Goal: Find specific page/section: Find specific page/section

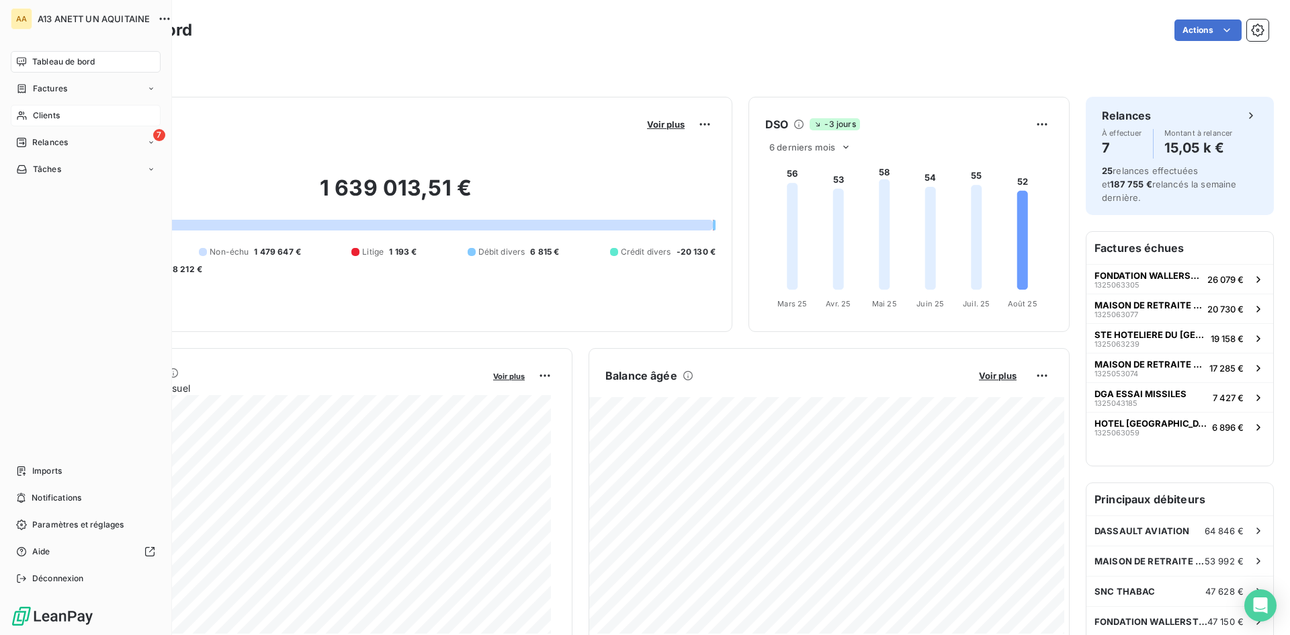
drag, startPoint x: 35, startPoint y: 116, endPoint x: 114, endPoint y: 114, distance: 78.6
click at [35, 116] on span "Clients" at bounding box center [46, 115] width 27 height 12
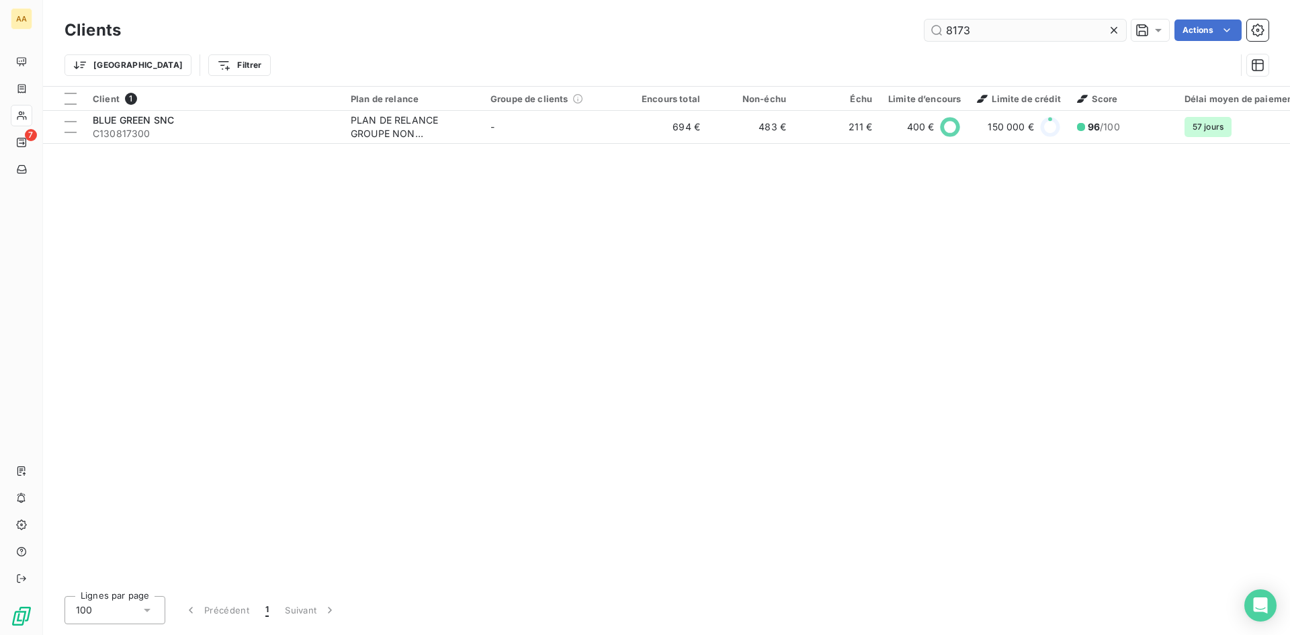
drag, startPoint x: 971, startPoint y: 30, endPoint x: 946, endPoint y: 27, distance: 24.4
click at [946, 27] on input "8173" at bounding box center [1024, 29] width 201 height 21
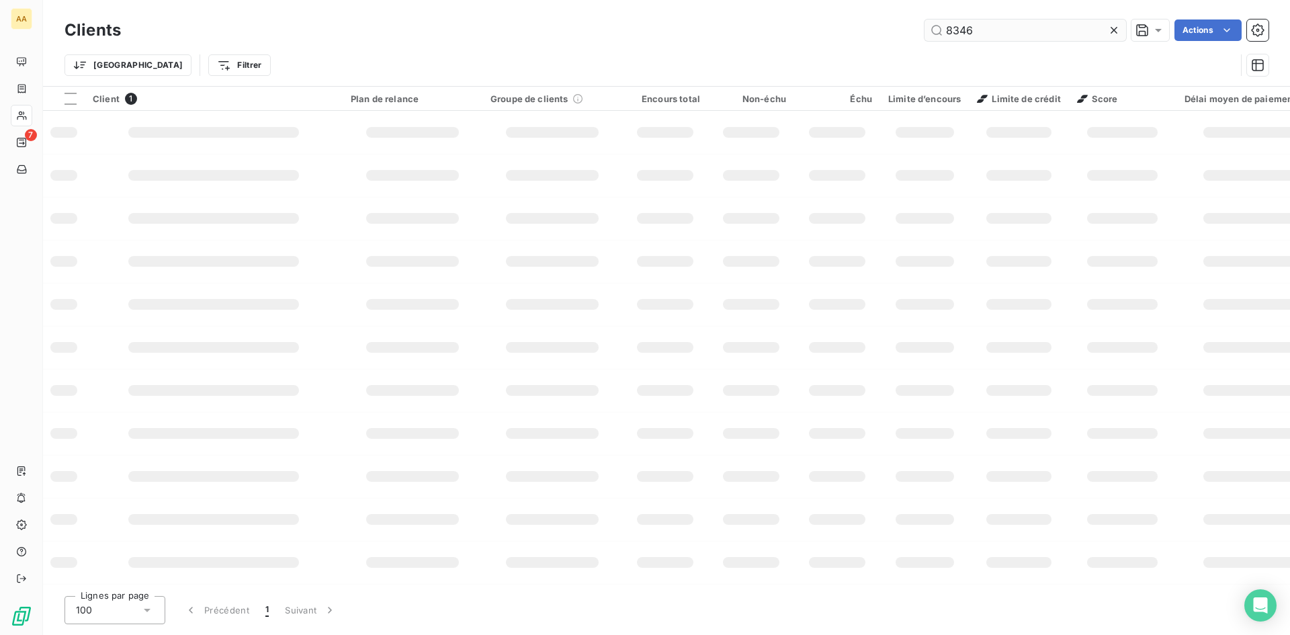
type input "8346"
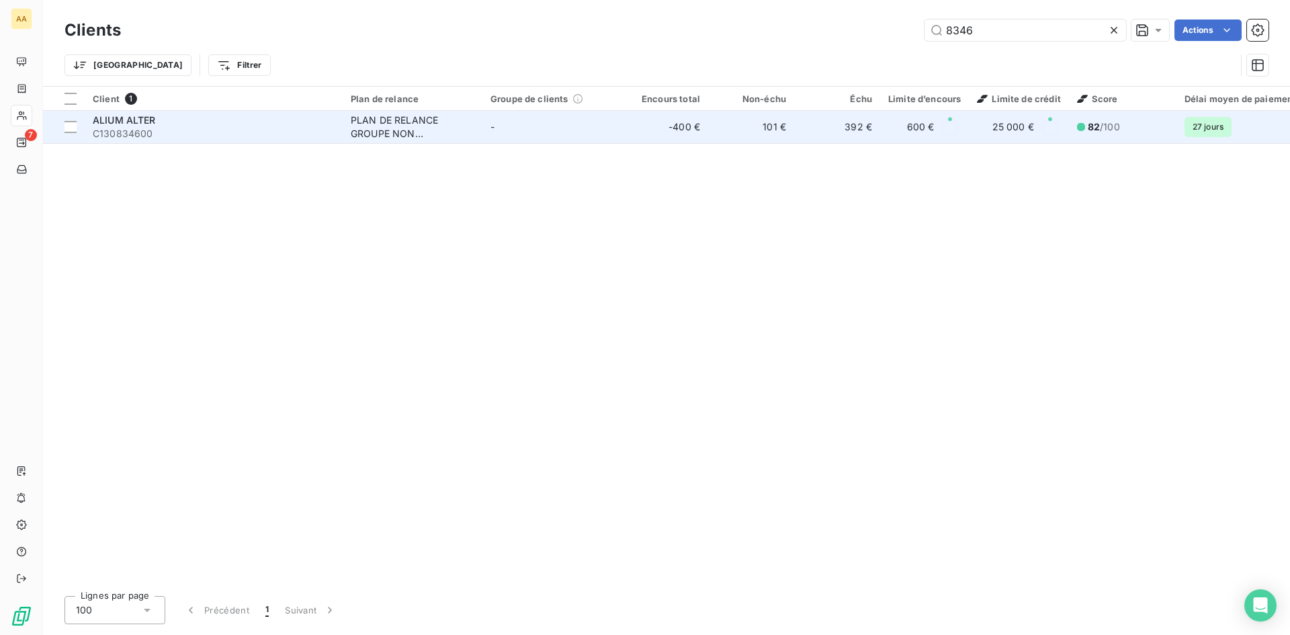
click at [408, 124] on div "PLAN DE RELANCE GROUPE NON AUTOMATIQUE" at bounding box center [413, 127] width 124 height 27
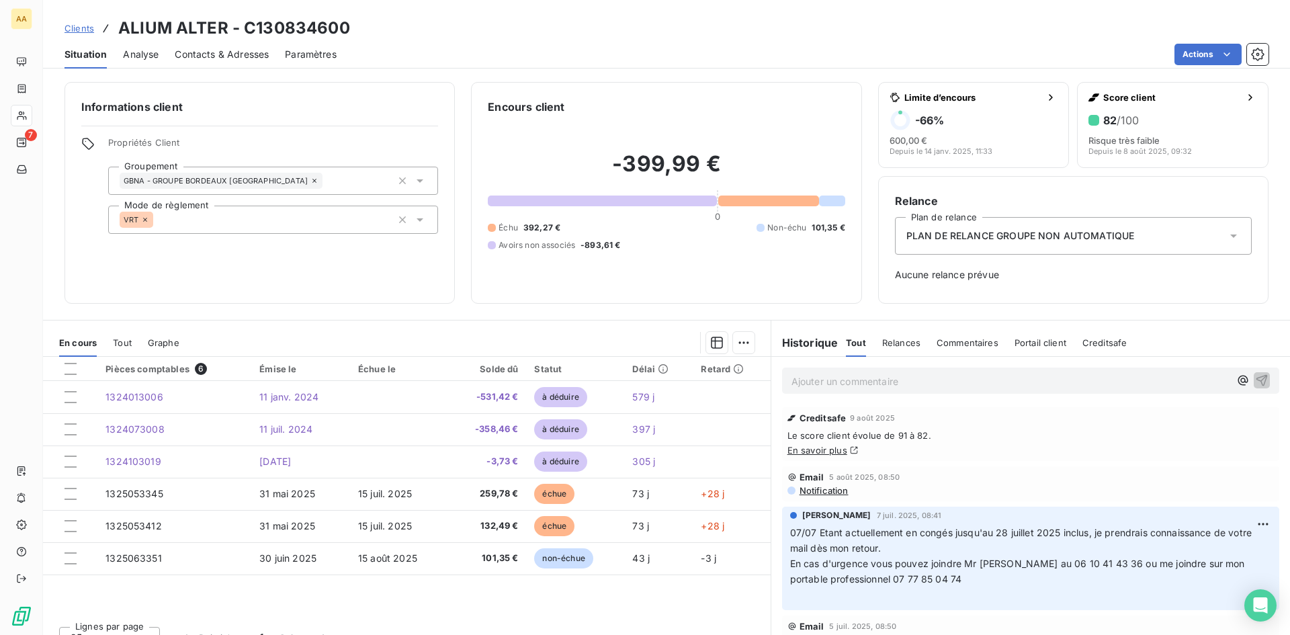
click at [1023, 244] on div "PLAN DE RELANCE GROUPE NON AUTOMATIQUE" at bounding box center [1073, 236] width 357 height 38
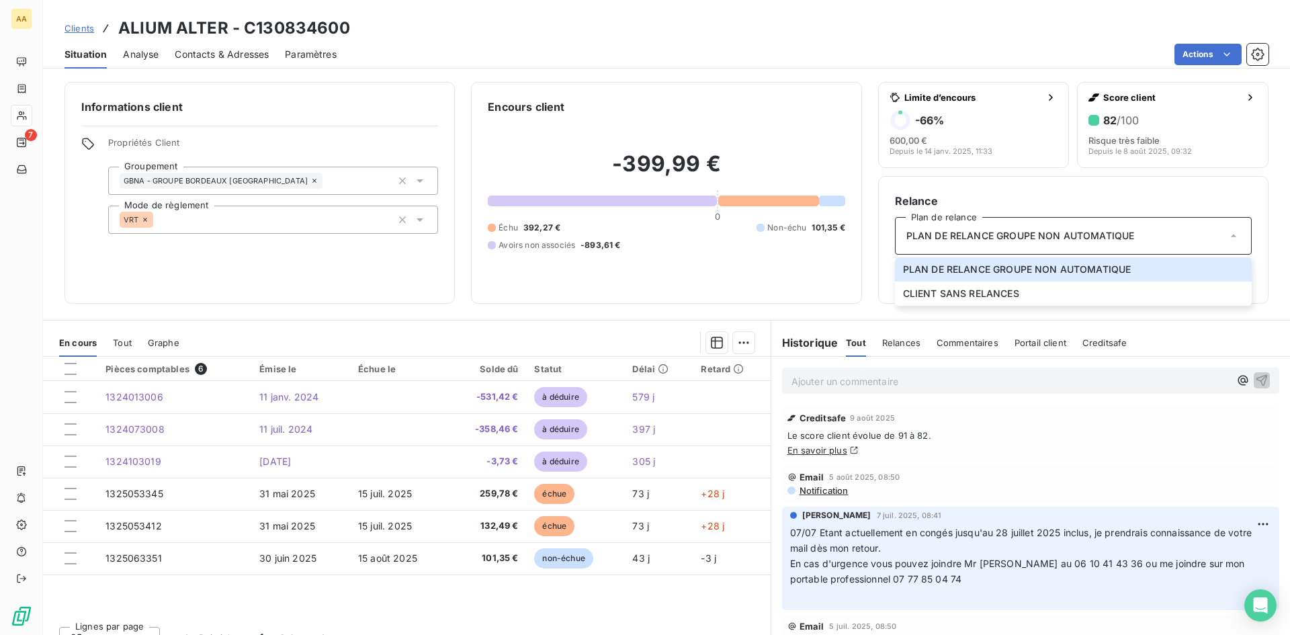
click at [1026, 239] on span "PLAN DE RELANCE GROUPE NON AUTOMATIQUE" at bounding box center [1020, 235] width 228 height 13
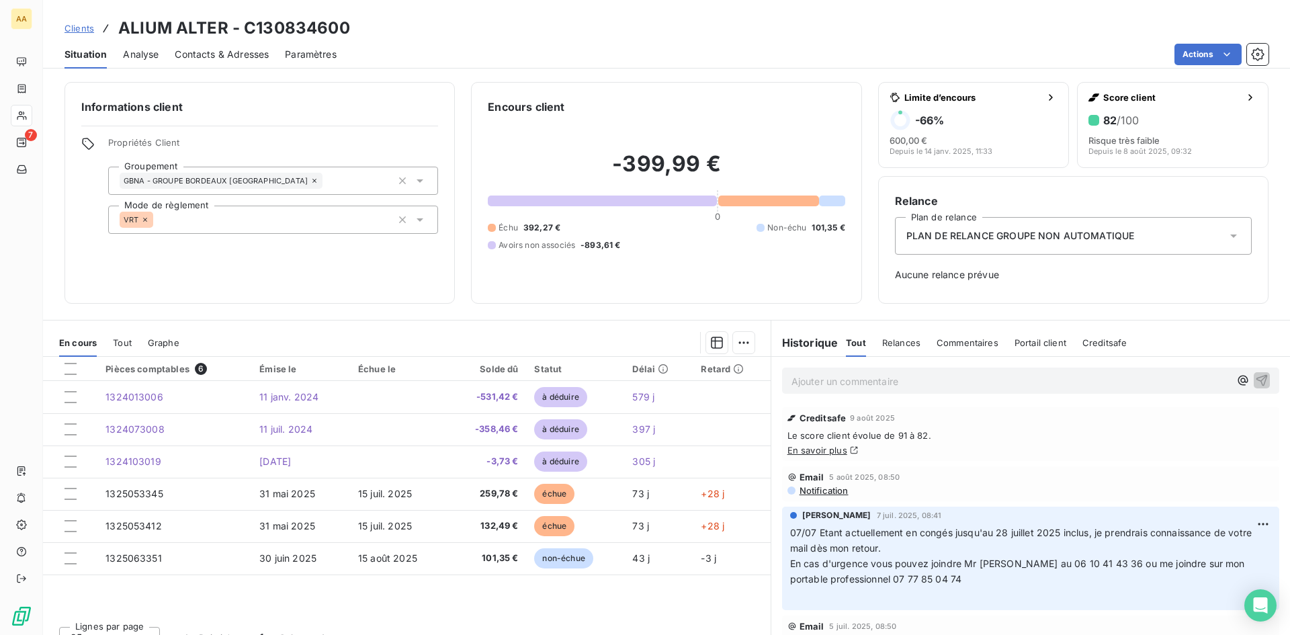
click at [991, 277] on span "Aucune relance prévue" at bounding box center [1073, 274] width 357 height 13
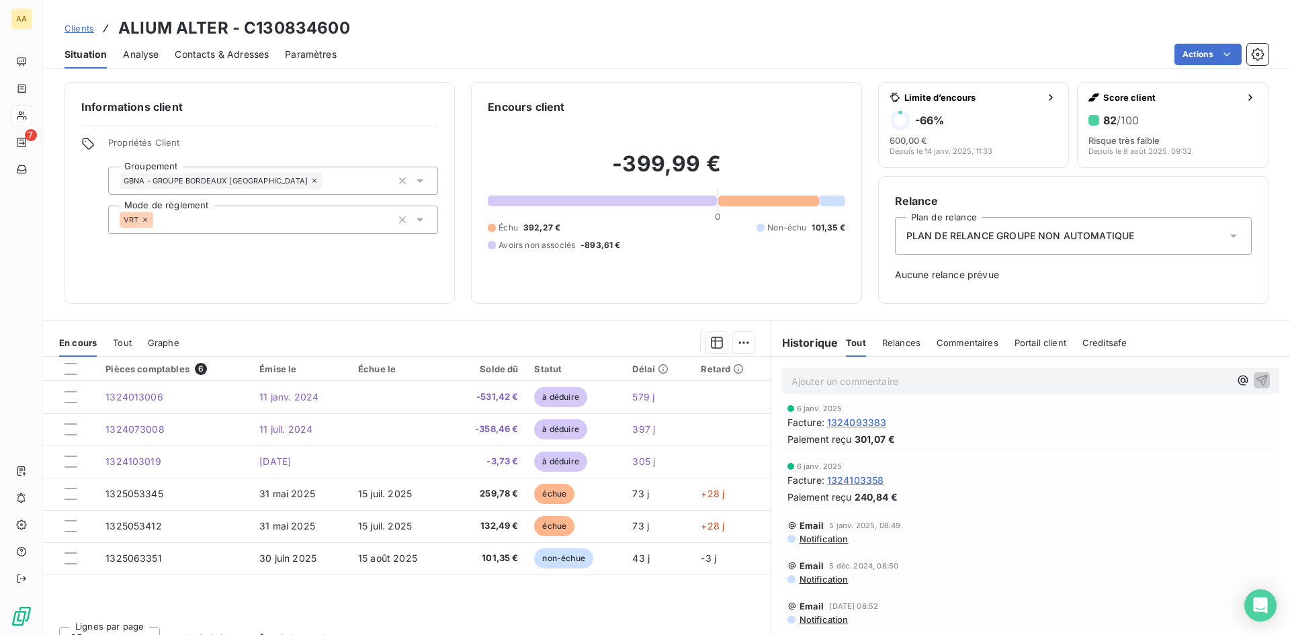
scroll to position [672, 0]
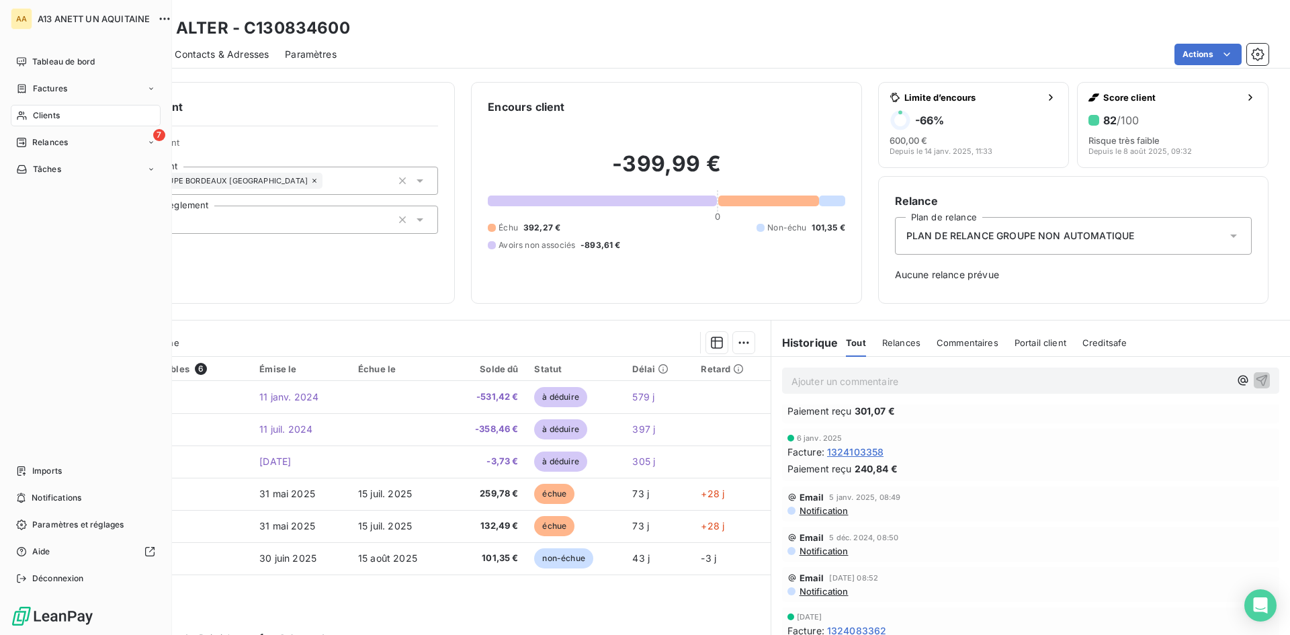
drag, startPoint x: 46, startPoint y: 106, endPoint x: 149, endPoint y: 108, distance: 102.8
click at [46, 106] on div "Clients" at bounding box center [86, 115] width 150 height 21
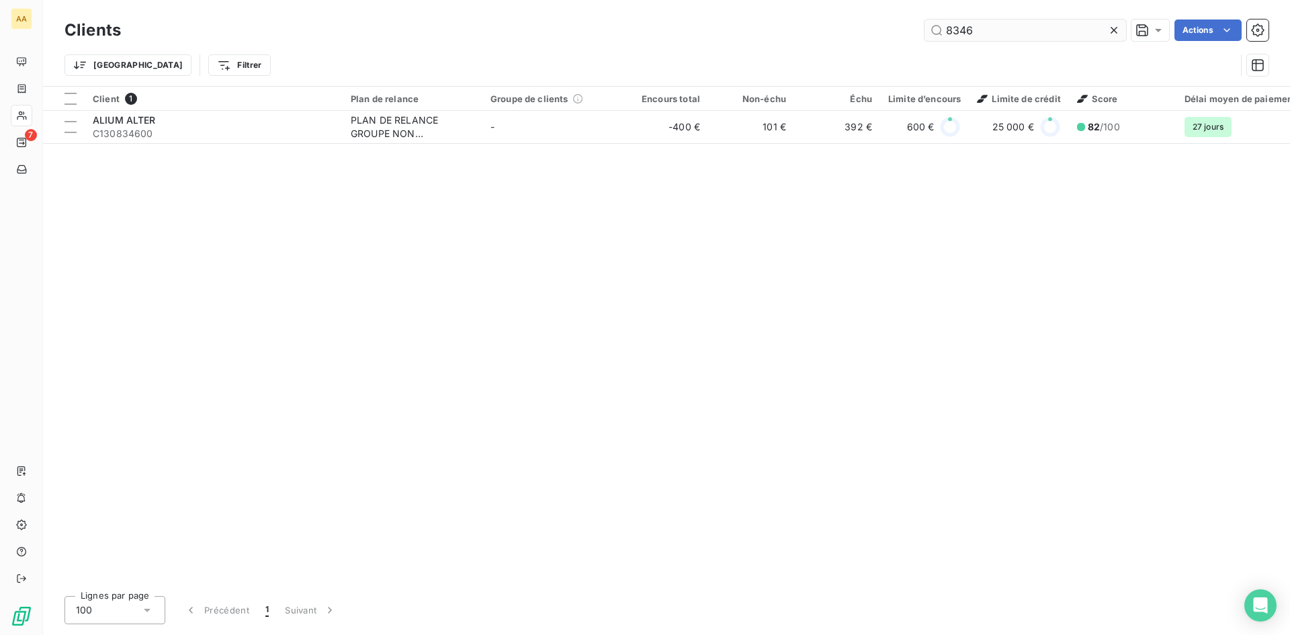
drag, startPoint x: 1016, startPoint y: 36, endPoint x: 945, endPoint y: 30, distance: 71.5
click at [945, 30] on input "8346" at bounding box center [1024, 29] width 201 height 21
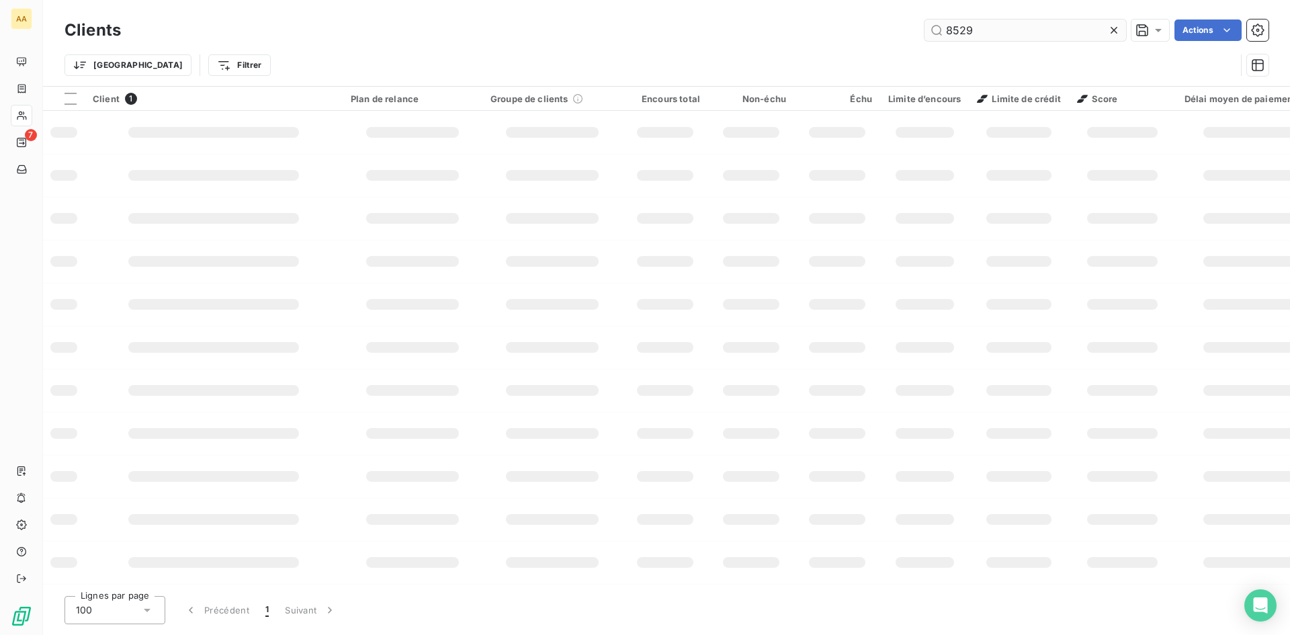
type input "8529"
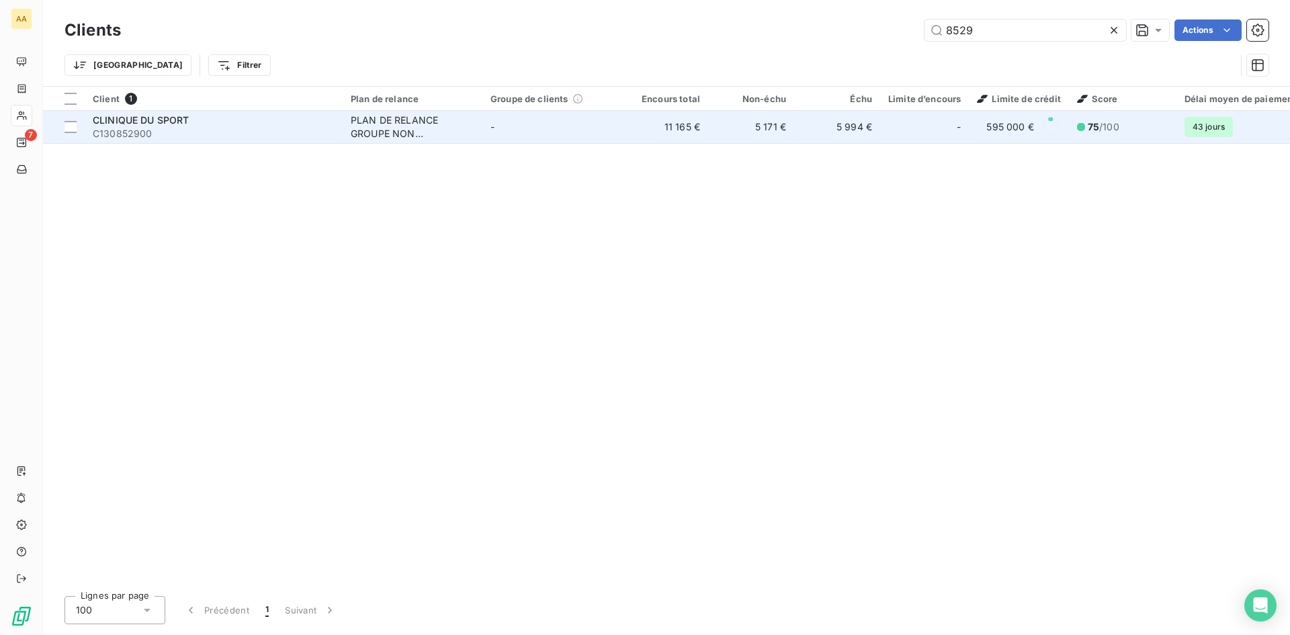
click at [401, 130] on div "PLAN DE RELANCE GROUPE NON AUTOMATIQUE" at bounding box center [413, 127] width 124 height 27
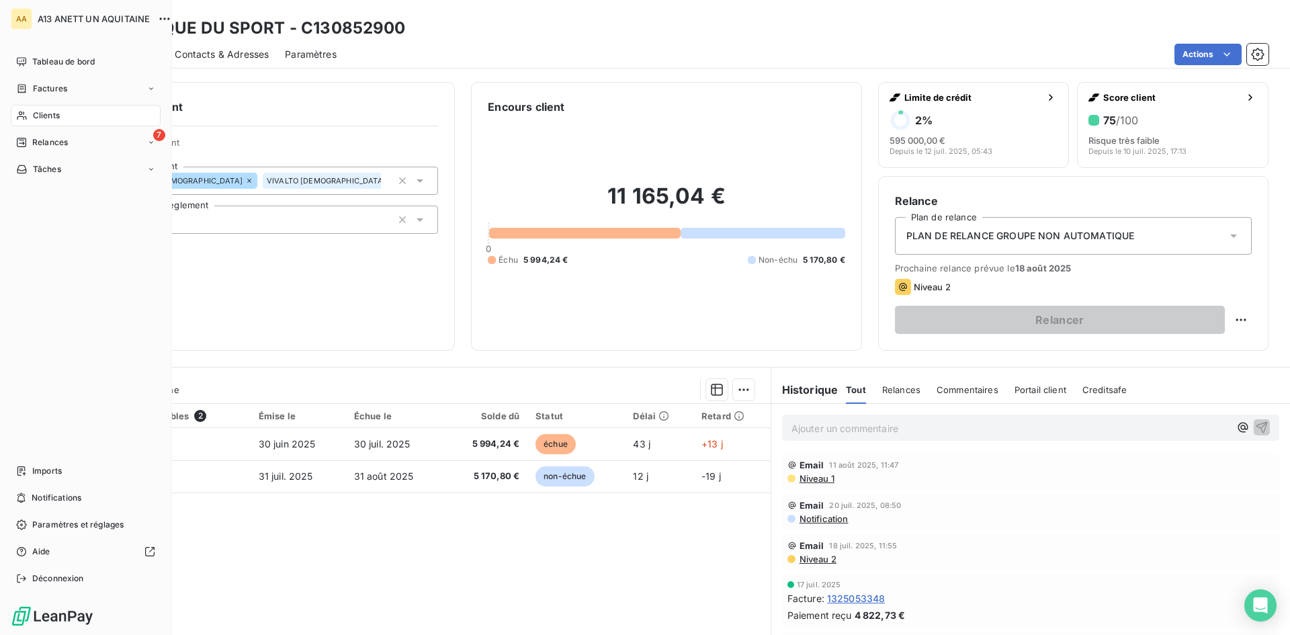
drag, startPoint x: 38, startPoint y: 117, endPoint x: 125, endPoint y: 111, distance: 86.9
click at [38, 117] on span "Clients" at bounding box center [46, 115] width 27 height 12
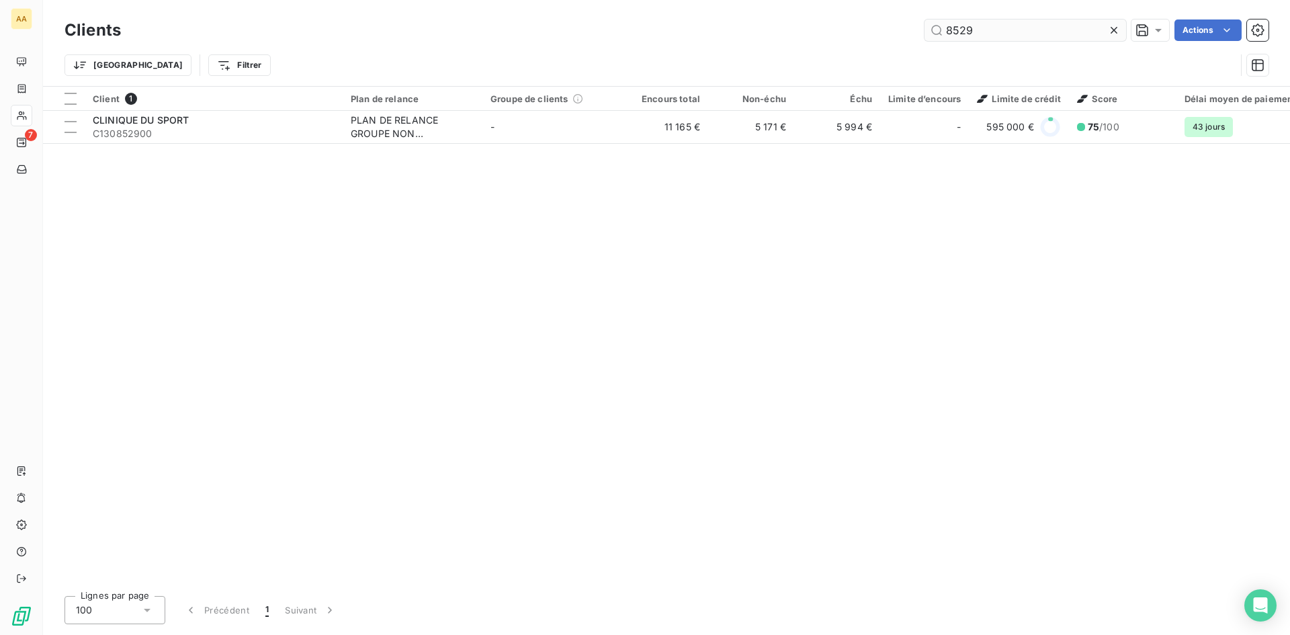
drag, startPoint x: 983, startPoint y: 33, endPoint x: 925, endPoint y: 38, distance: 58.0
click at [925, 38] on input "8529" at bounding box center [1024, 29] width 201 height 21
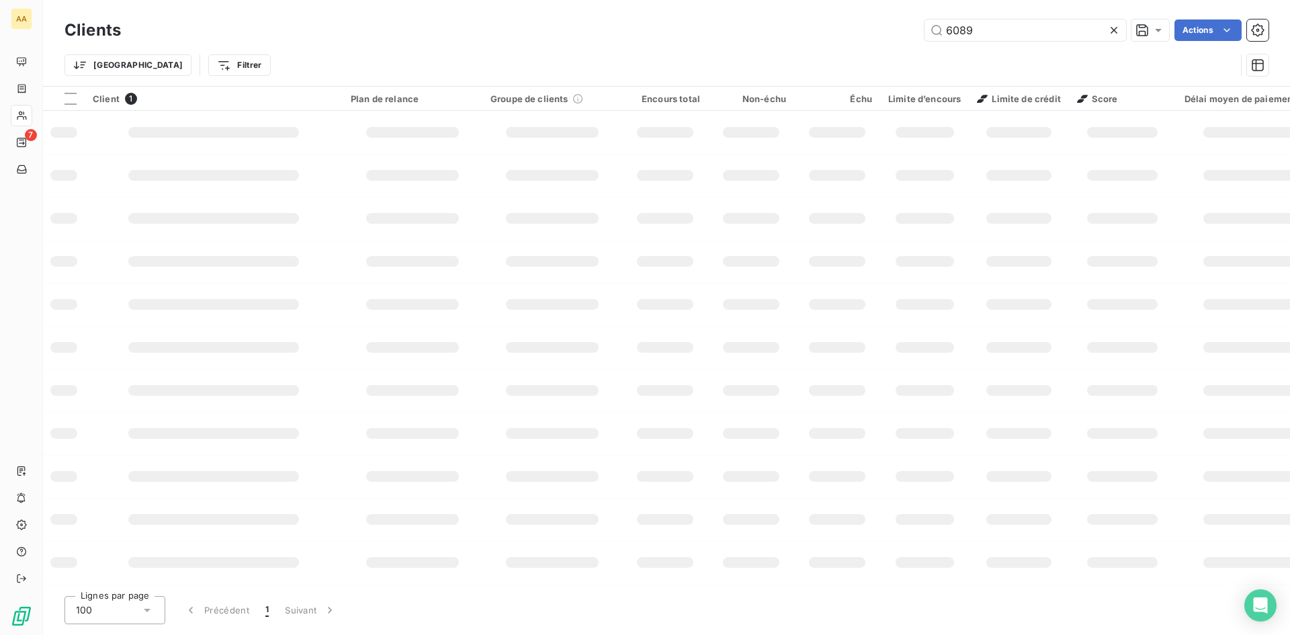
type input "6089"
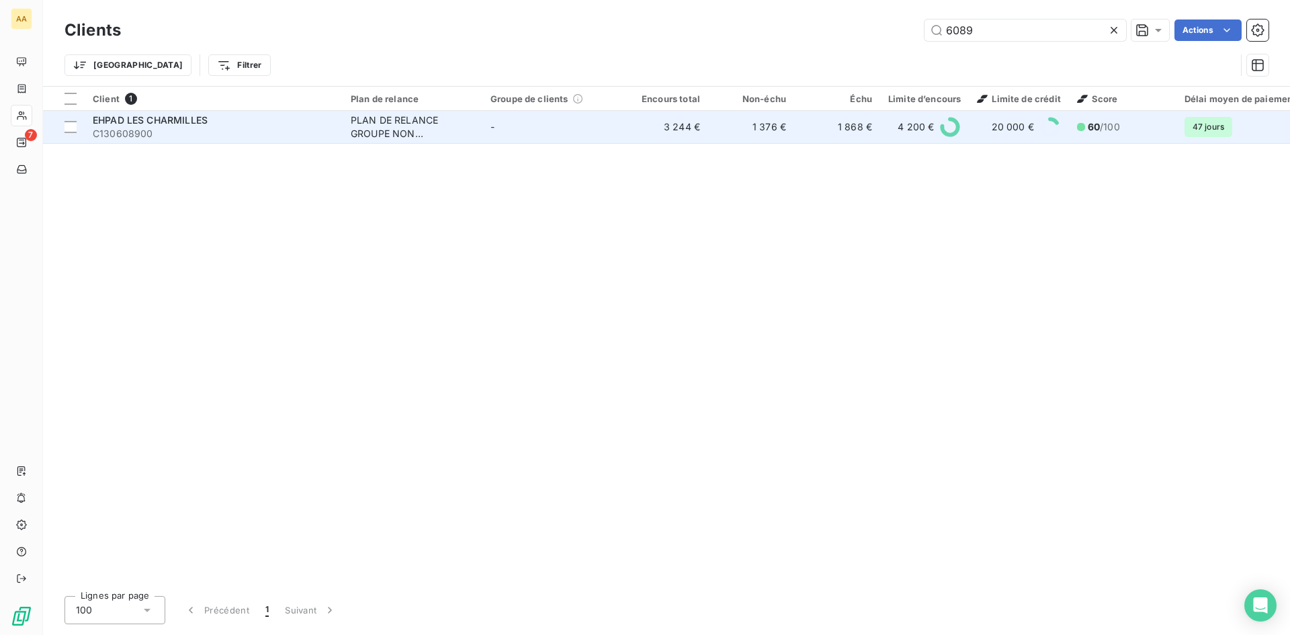
click at [393, 122] on div "PLAN DE RELANCE GROUPE NON AUTOMATIQUE" at bounding box center [413, 127] width 124 height 27
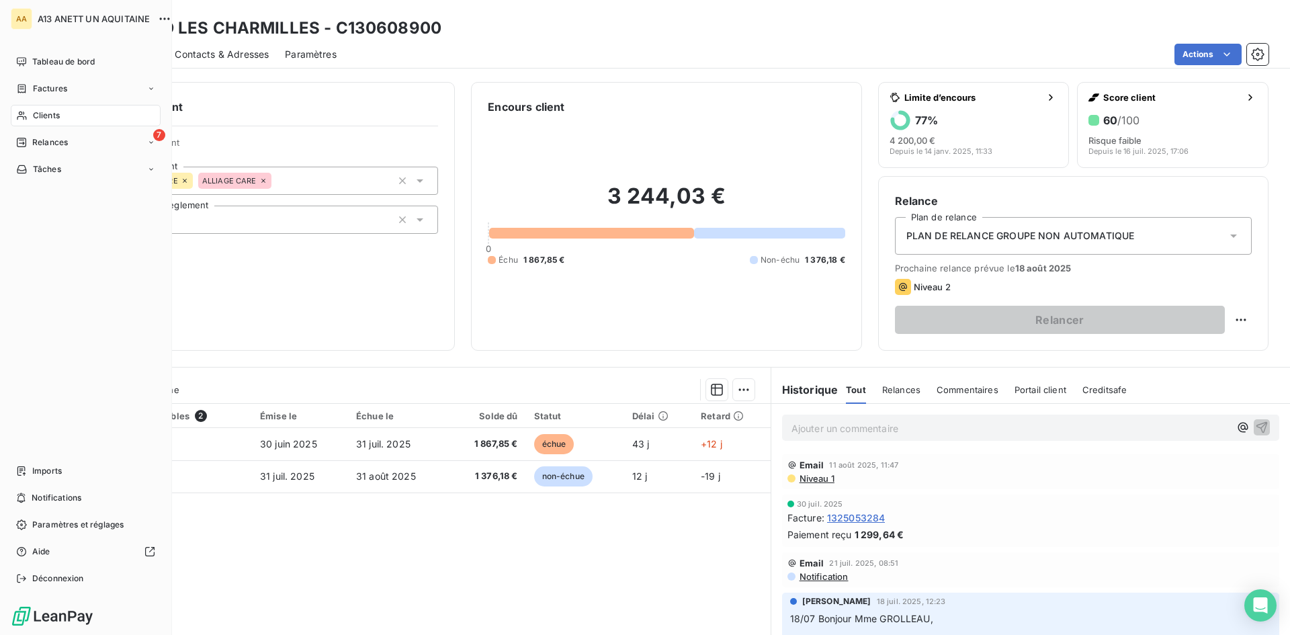
drag, startPoint x: 43, startPoint y: 114, endPoint x: 150, endPoint y: 116, distance: 107.5
click at [43, 114] on span "Clients" at bounding box center [46, 115] width 27 height 12
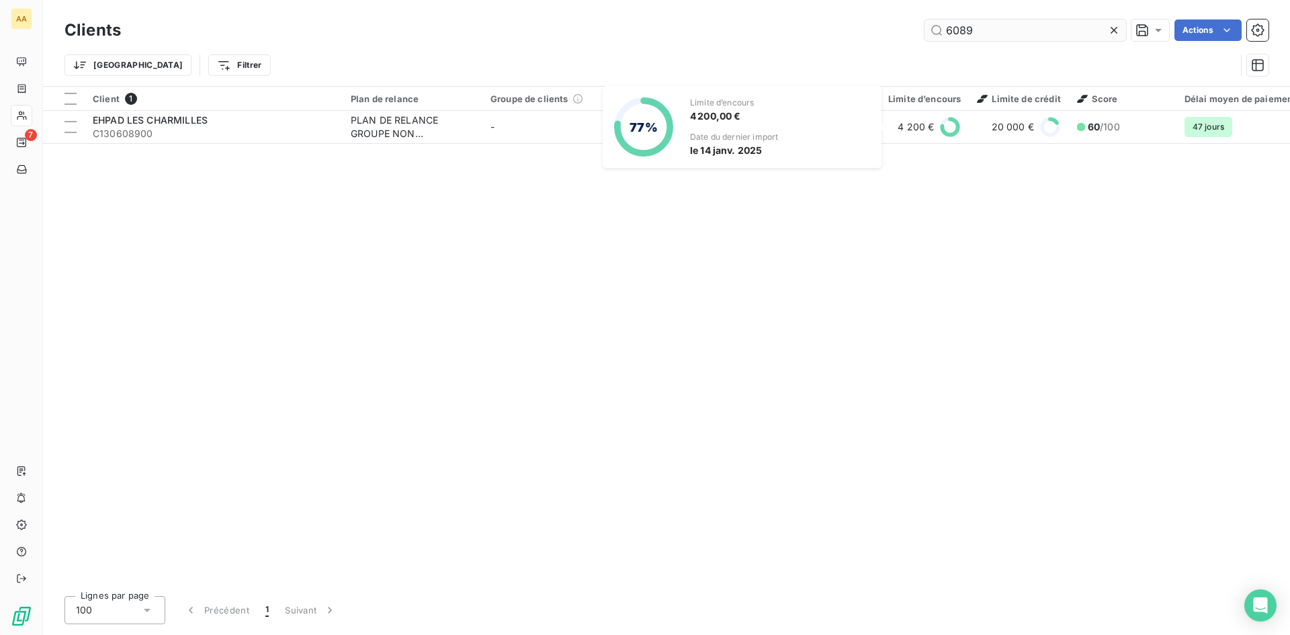
click at [974, 33] on input "6089" at bounding box center [1024, 29] width 201 height 21
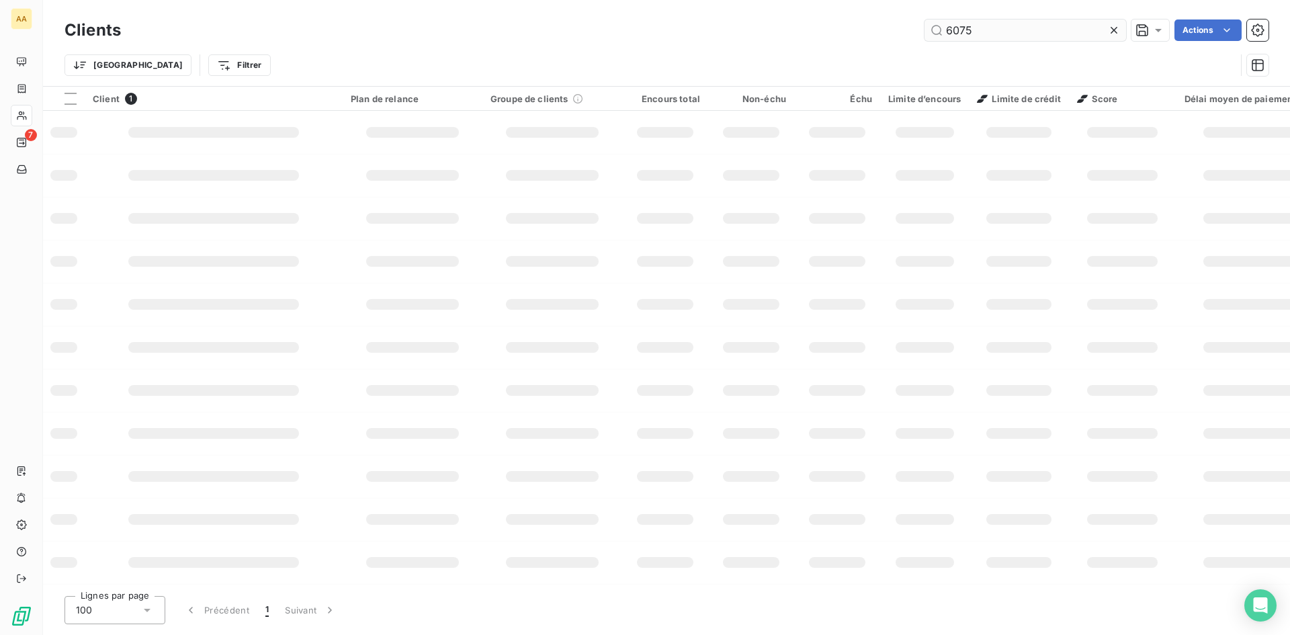
type input "6075"
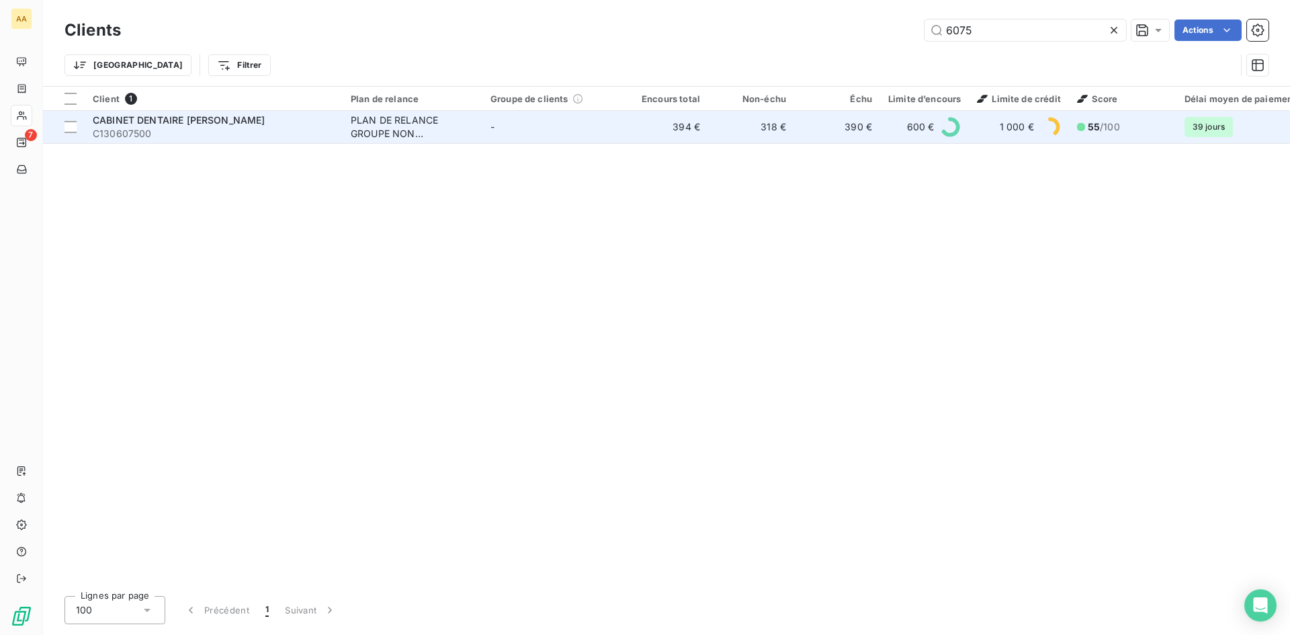
click at [371, 118] on div "PLAN DE RELANCE GROUPE NON AUTOMATIQUE" at bounding box center [413, 127] width 124 height 27
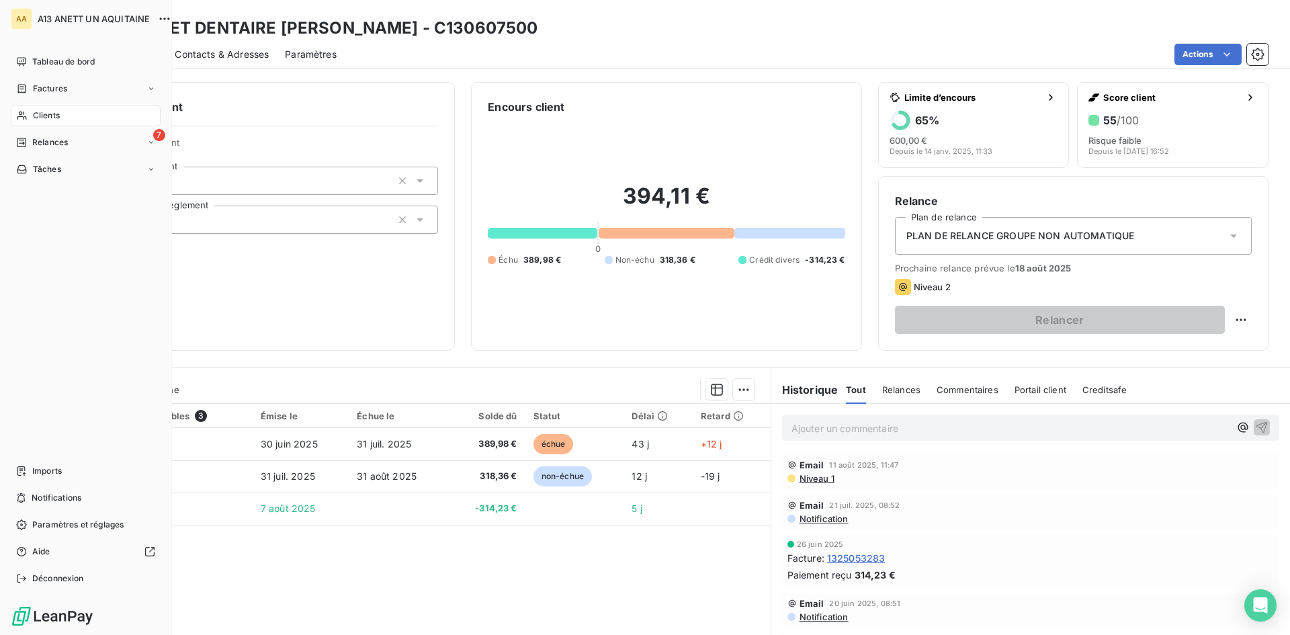
drag, startPoint x: 25, startPoint y: 111, endPoint x: 83, endPoint y: 107, distance: 57.9
click at [26, 111] on icon at bounding box center [21, 115] width 11 height 11
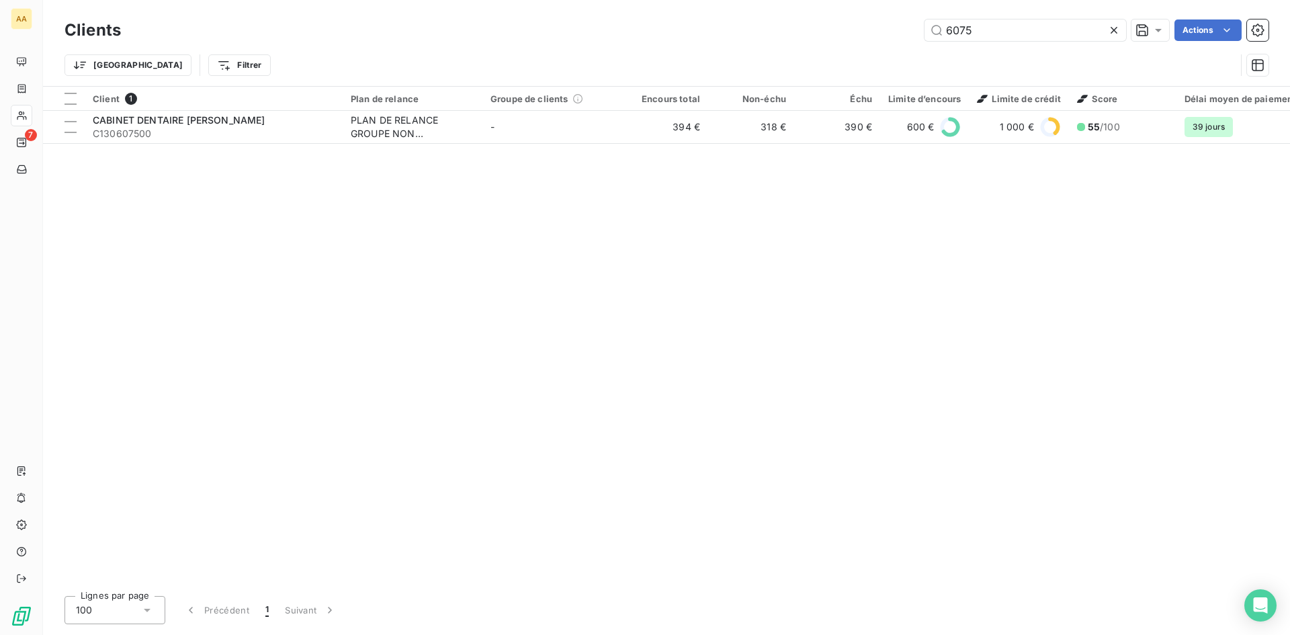
drag, startPoint x: 1011, startPoint y: 33, endPoint x: 913, endPoint y: 41, distance: 97.7
click at [913, 41] on div "Clients 6075 Actions" at bounding box center [666, 30] width 1204 height 28
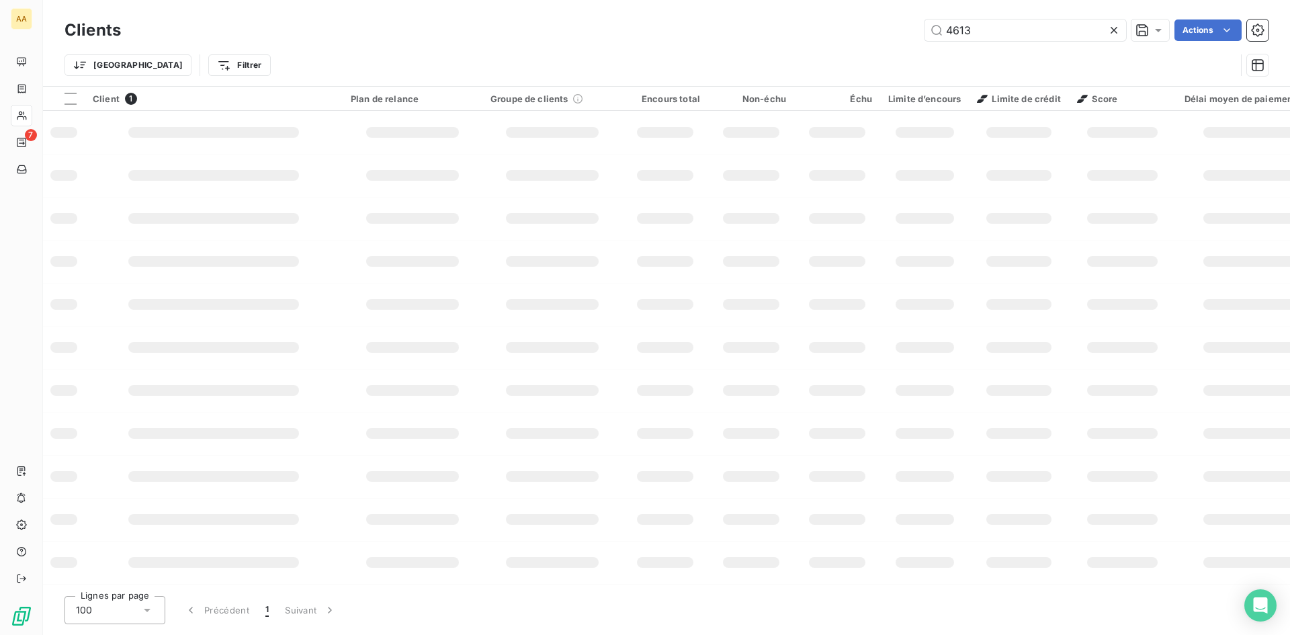
type input "4613"
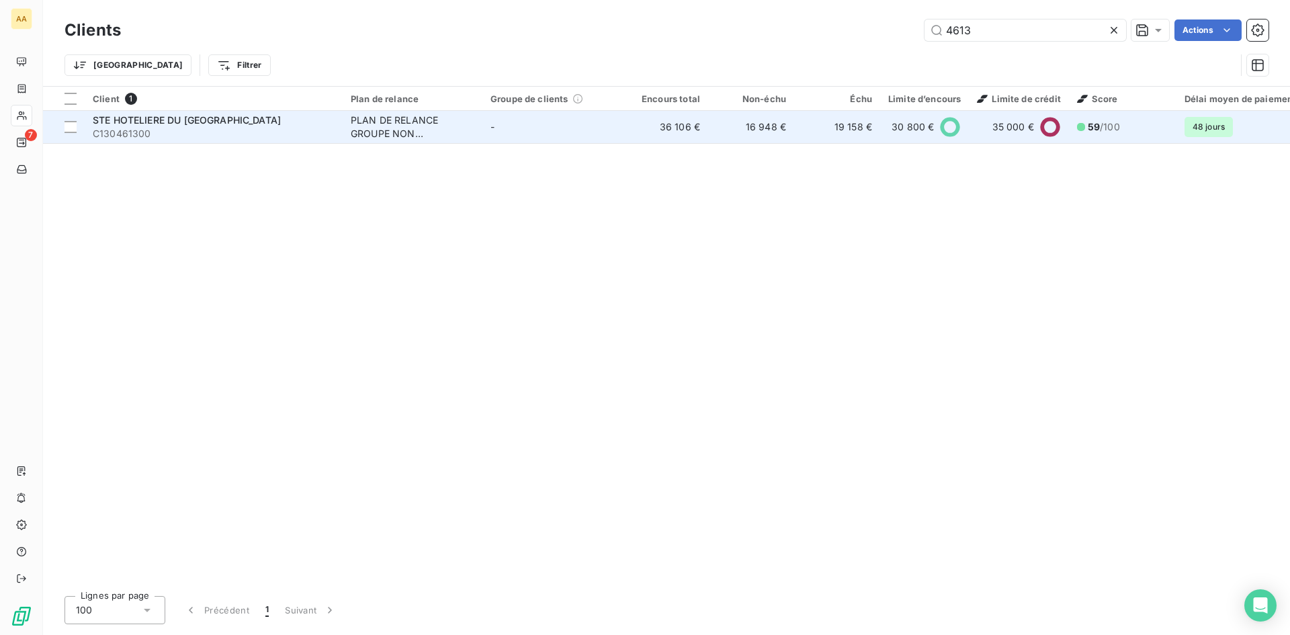
click at [394, 132] on div "PLAN DE RELANCE GROUPE NON AUTOMATIQUE" at bounding box center [413, 127] width 124 height 27
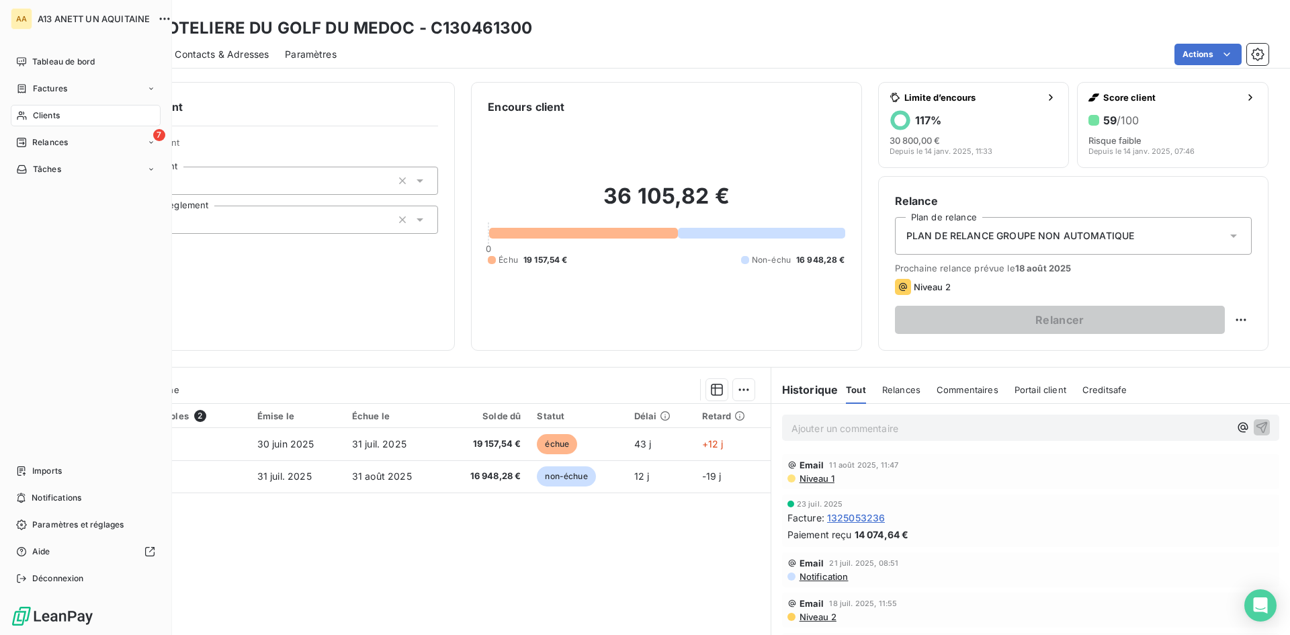
click at [34, 118] on span "Clients" at bounding box center [46, 115] width 27 height 12
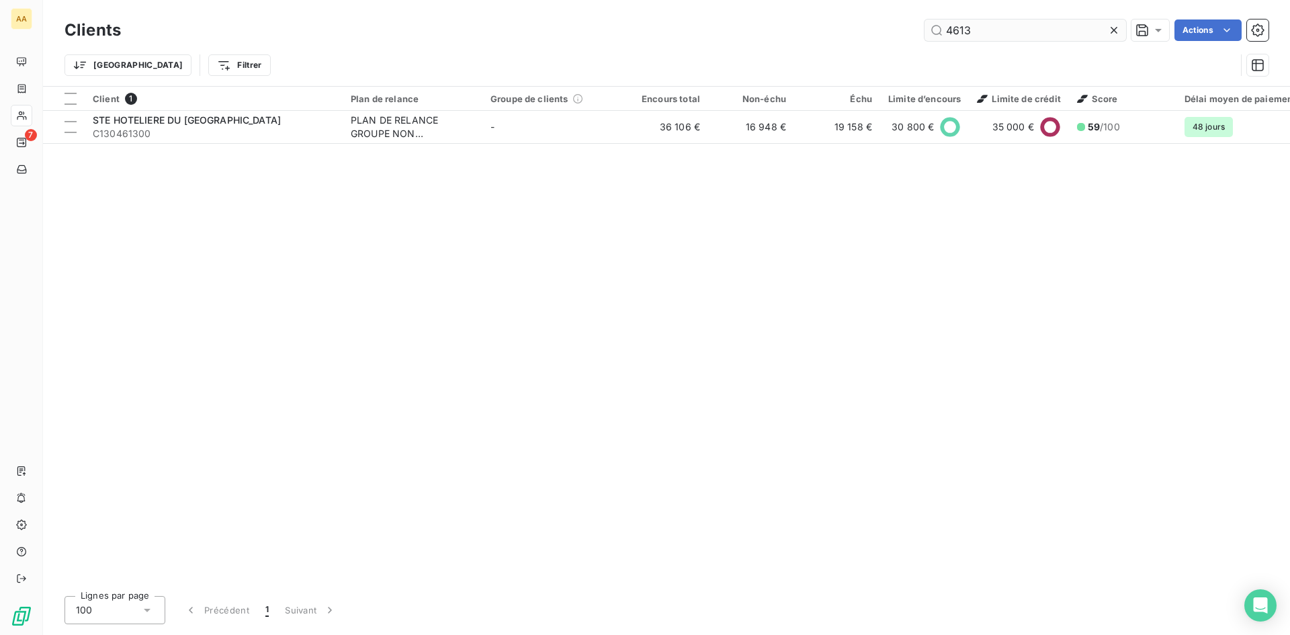
drag, startPoint x: 977, startPoint y: 29, endPoint x: 954, endPoint y: 29, distance: 22.2
click at [954, 29] on input "4613" at bounding box center [1024, 29] width 201 height 21
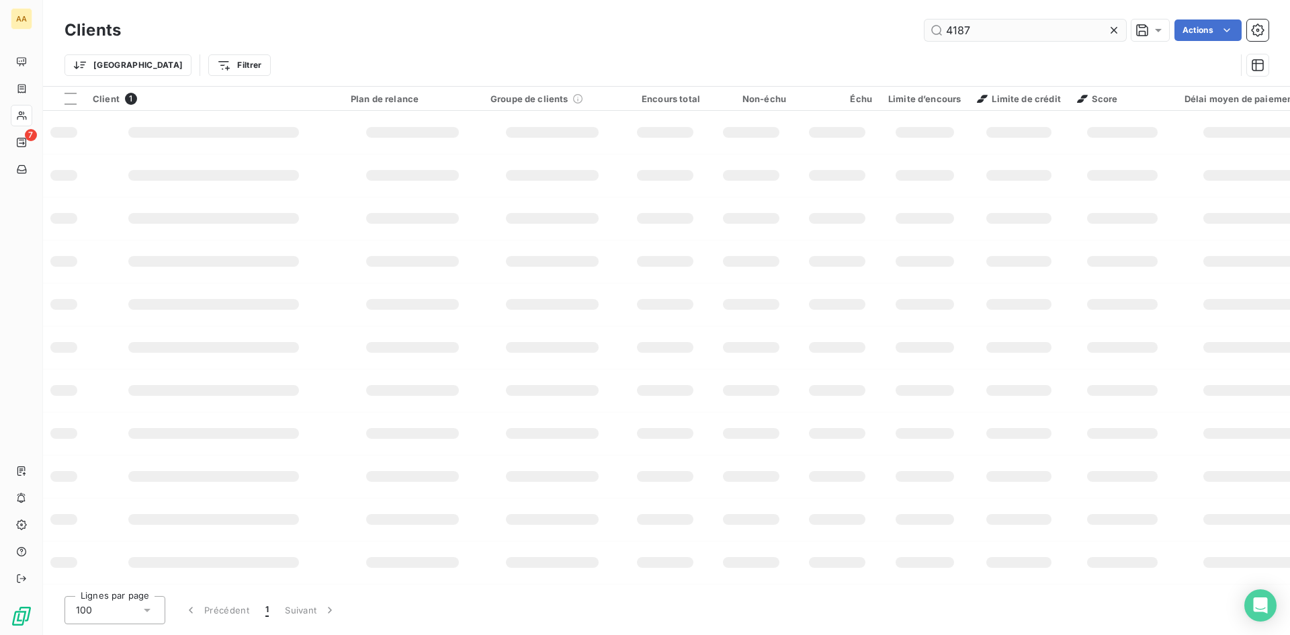
type input "4187"
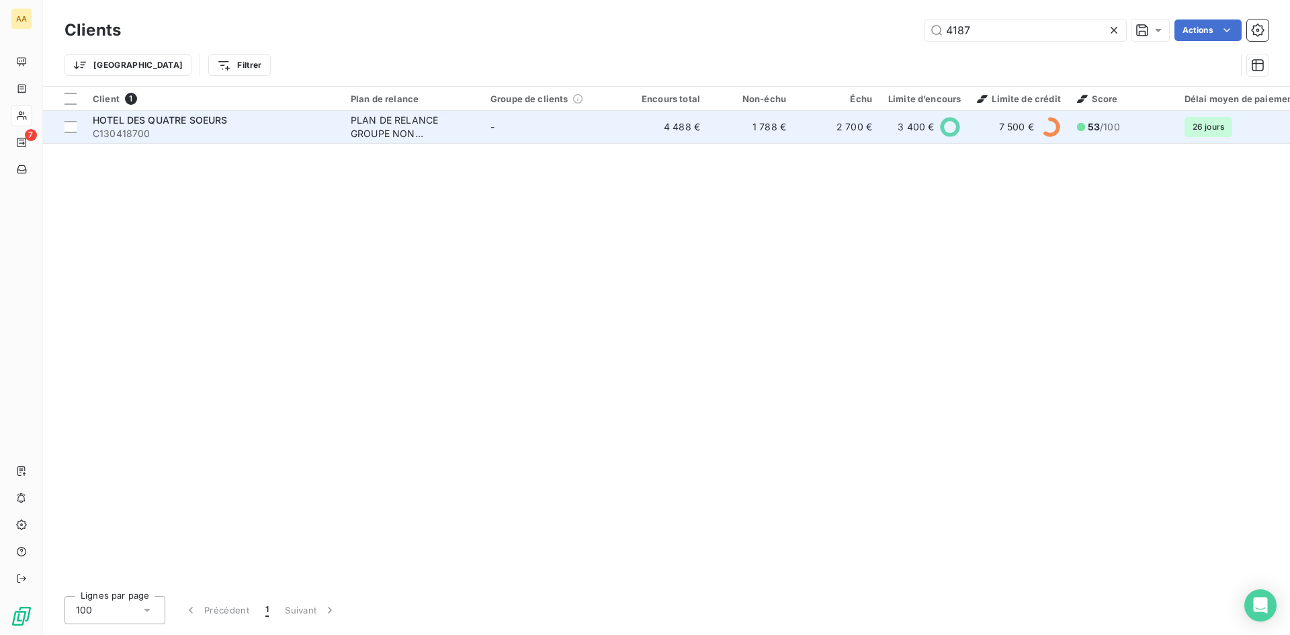
click at [403, 128] on div "PLAN DE RELANCE GROUPE NON AUTOMATIQUE" at bounding box center [413, 127] width 124 height 27
